Goal: Information Seeking & Learning: Learn about a topic

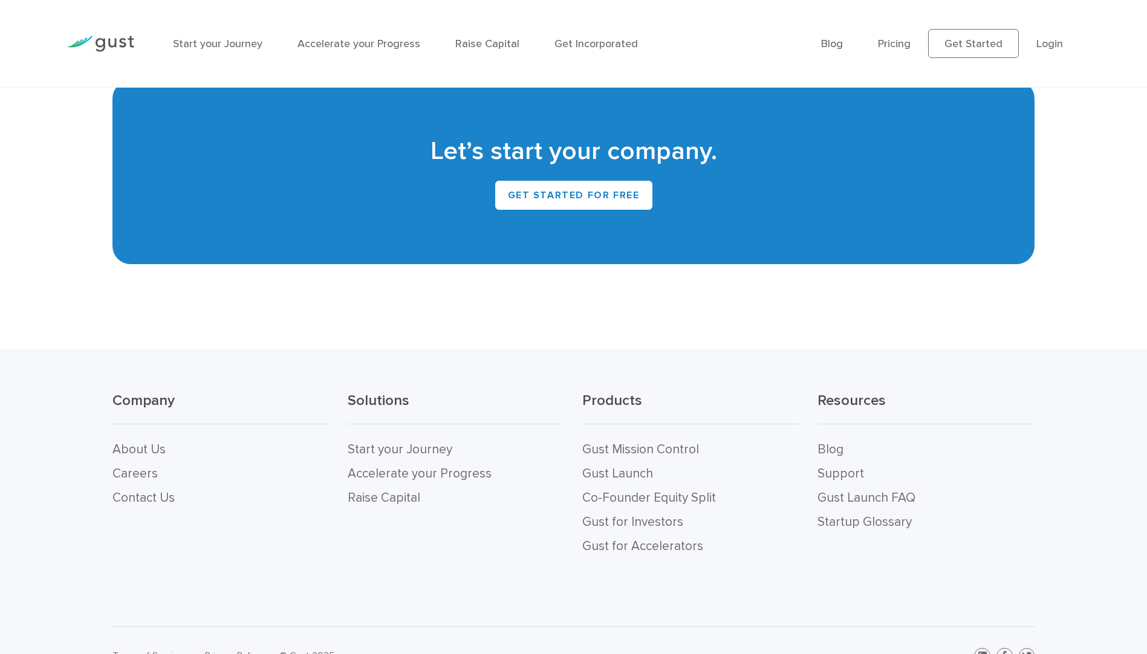
scroll to position [5364, 0]
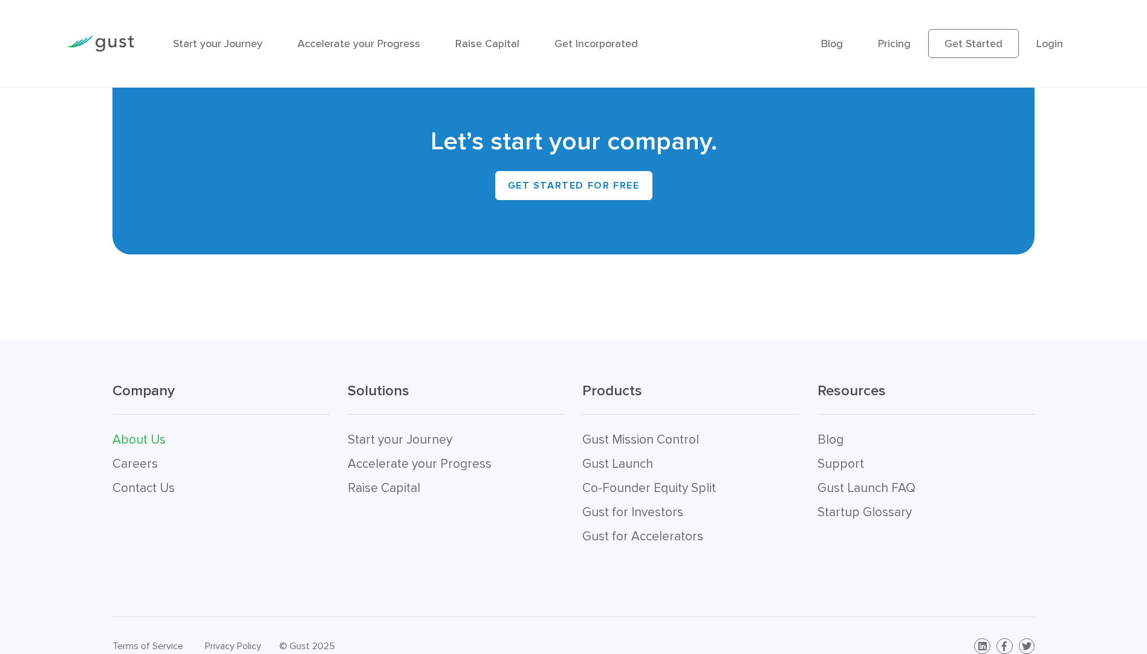
click at [141, 432] on link "About Us" at bounding box center [138, 439] width 53 height 15
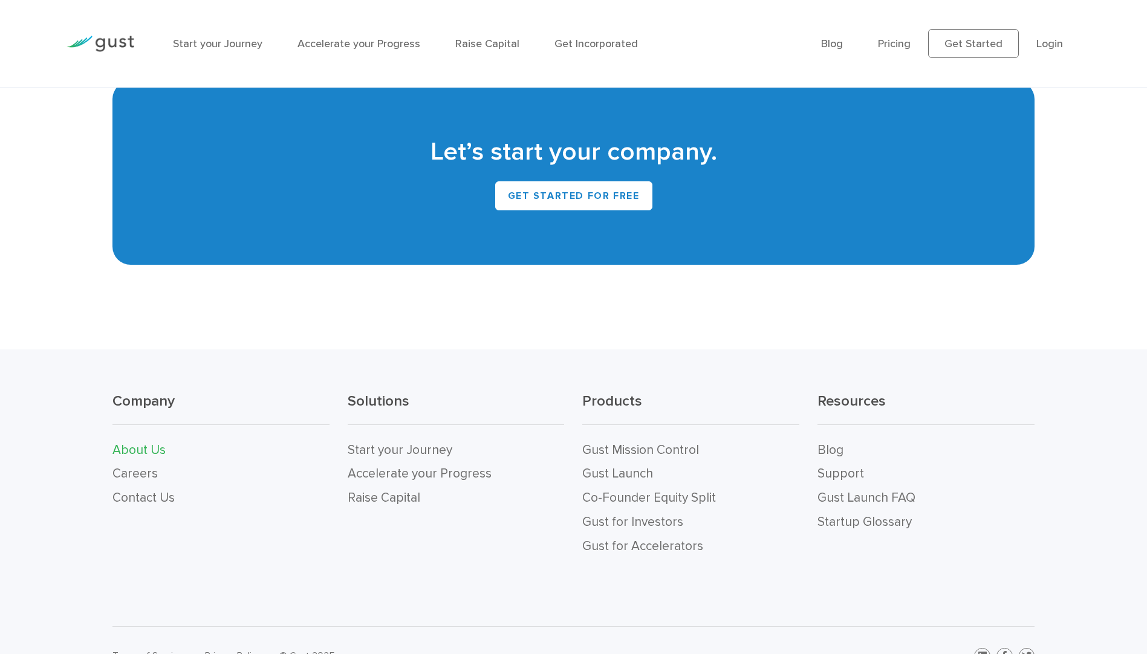
scroll to position [1248, 0]
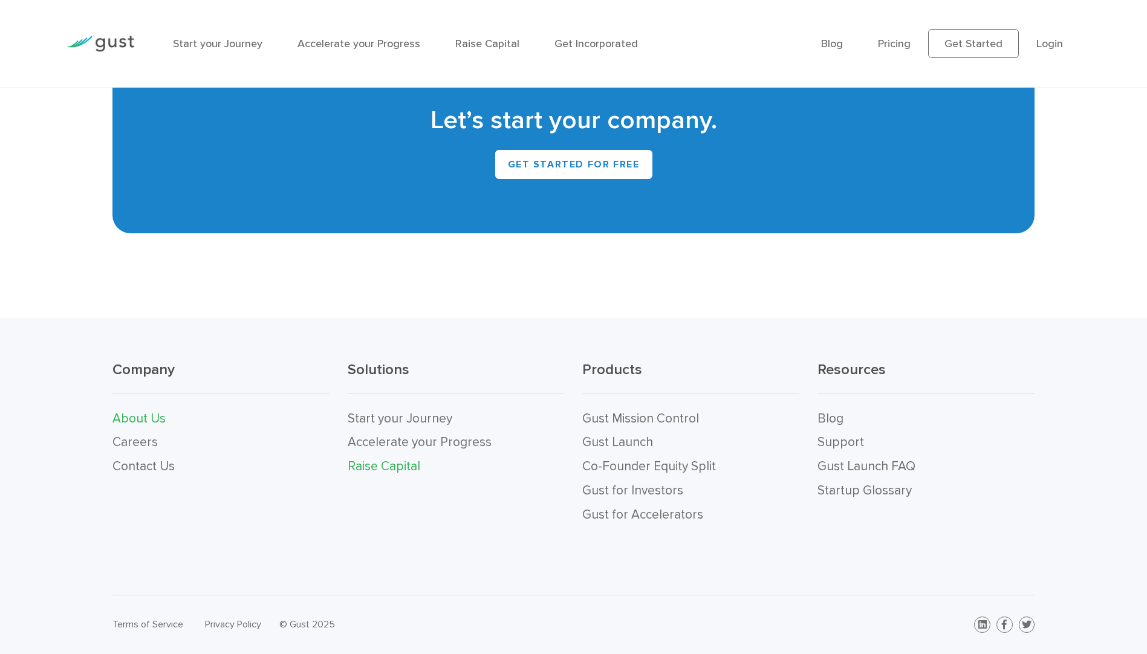
click at [374, 464] on link "Raise Capital" at bounding box center [384, 466] width 73 height 15
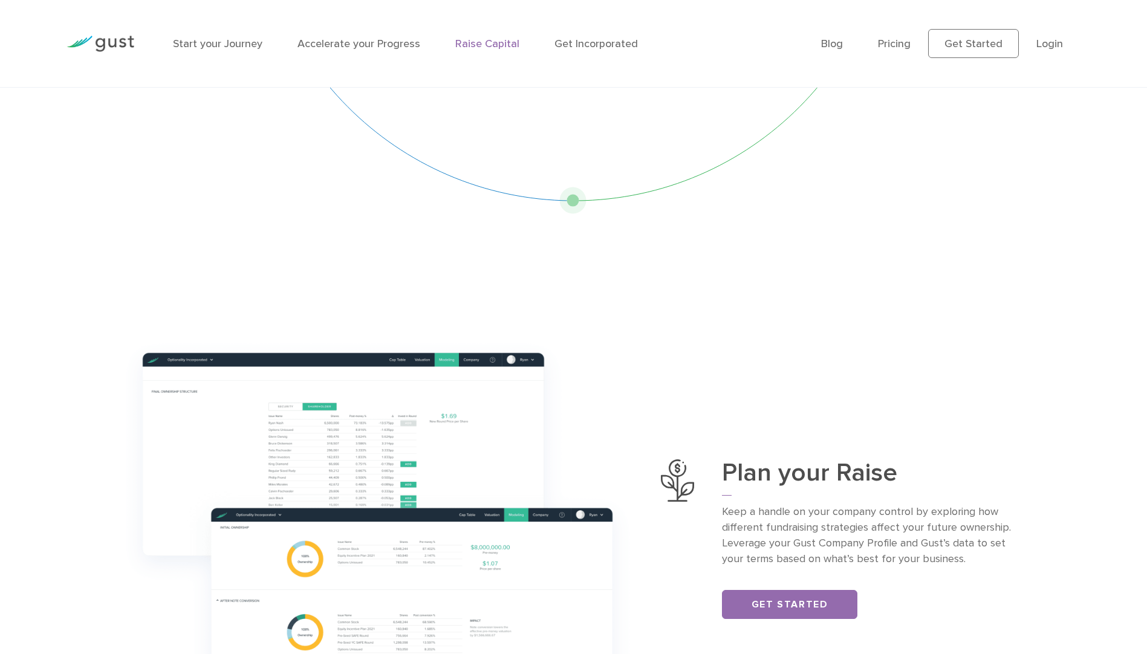
scroll to position [242, 0]
